Goal: Task Accomplishment & Management: Manage account settings

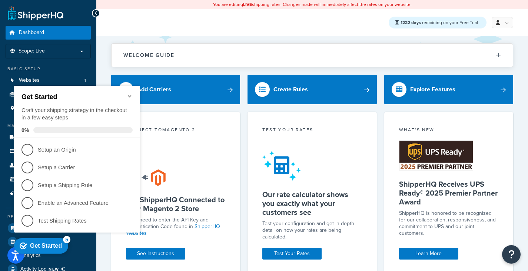
click at [339, 20] on div "1222 days remaining on your Free Trial My Profile Billing Global Settings Conta…" at bounding box center [311, 22] width 431 height 27
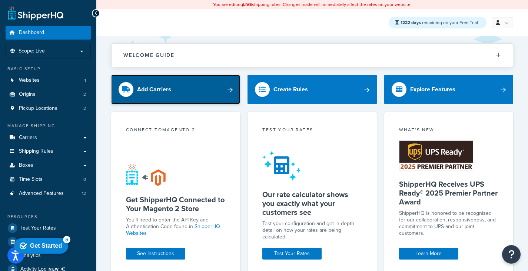
click at [153, 96] on link "Add Carriers" at bounding box center [175, 90] width 129 height 30
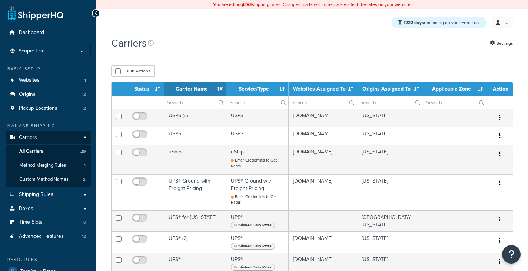
select select "15"
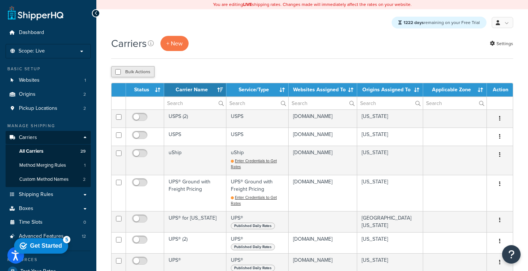
click at [132, 69] on button "Bulk Actions" at bounding box center [132, 71] width 43 height 11
checkbox input "true"
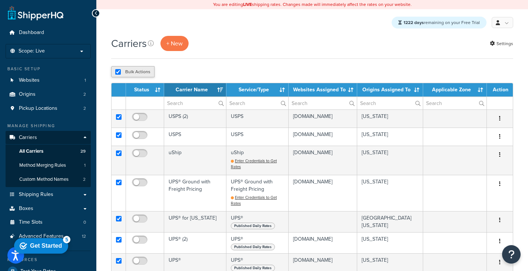
checkbox input "true"
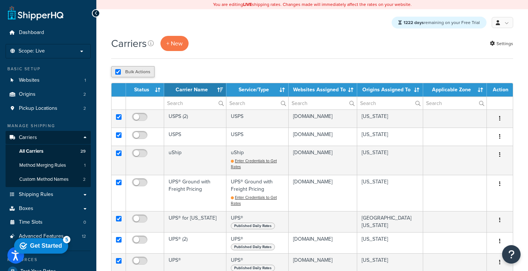
checkbox input "true"
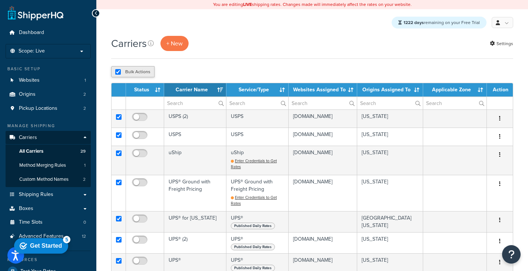
checkbox input "true"
click at [132, 69] on button "Bulk Actions" at bounding box center [132, 71] width 43 height 11
checkbox input "false"
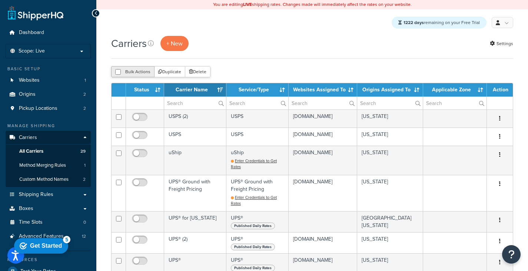
checkbox input "false"
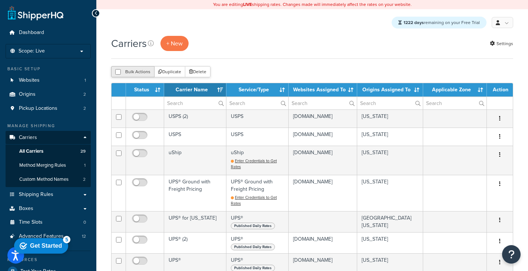
checkbox input "false"
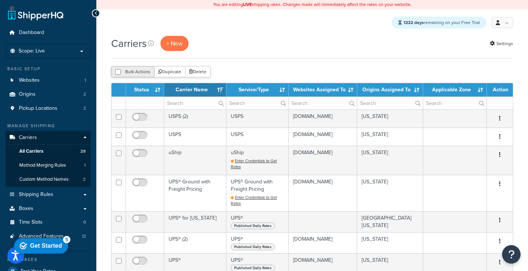
checkbox input "false"
click at [17, 258] on appcues-checklist "Contextual help checklist present on screen" at bounding box center [42, 248] width 63 height 26
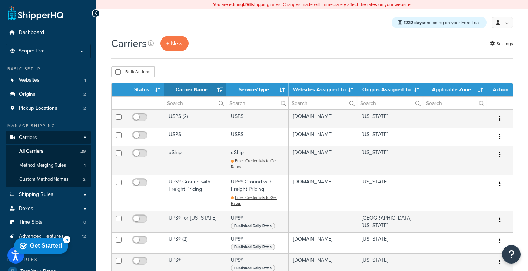
click at [52, 243] on div "Get Started" at bounding box center [46, 246] width 32 height 7
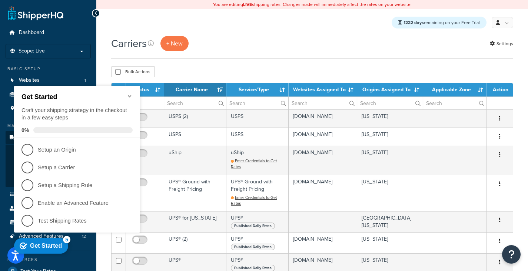
click at [130, 93] on icon "Minimize checklist" at bounding box center [130, 96] width 6 height 6
